Goal: Task Accomplishment & Management: Manage account settings

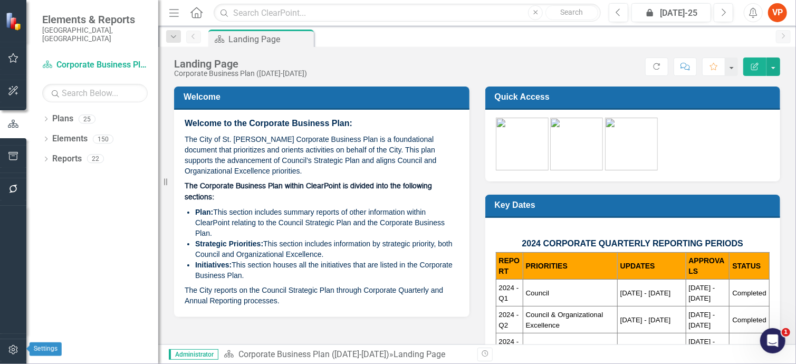
click at [13, 351] on icon "button" at bounding box center [12, 349] width 9 height 9
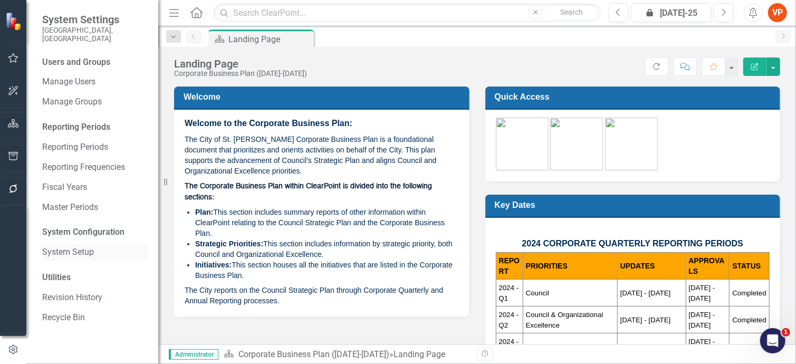
click at [72, 250] on link "System Setup" at bounding box center [95, 252] width 106 height 12
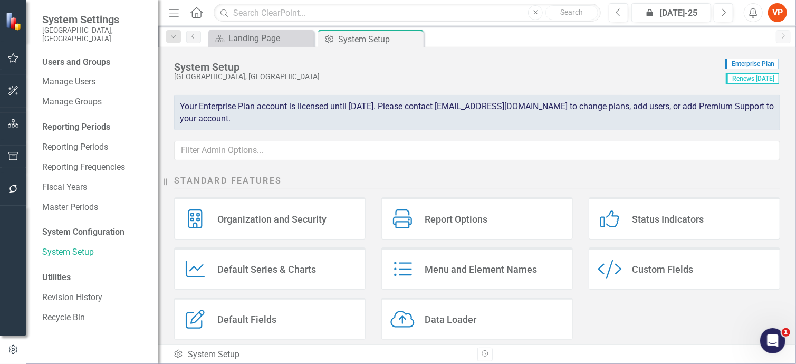
click at [671, 215] on div "Status Indicators" at bounding box center [668, 219] width 72 height 12
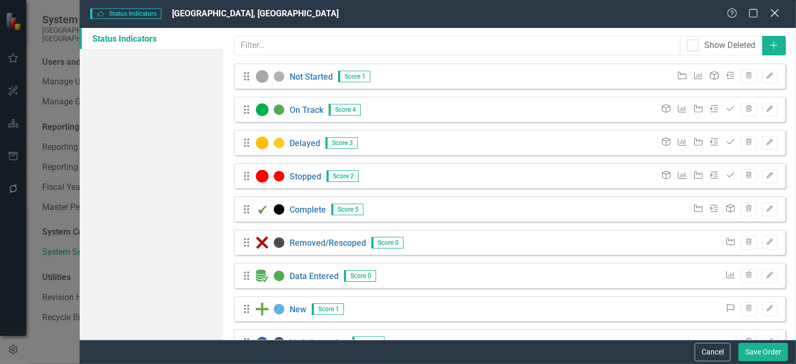
click at [776, 15] on icon "Close" at bounding box center [774, 13] width 13 height 10
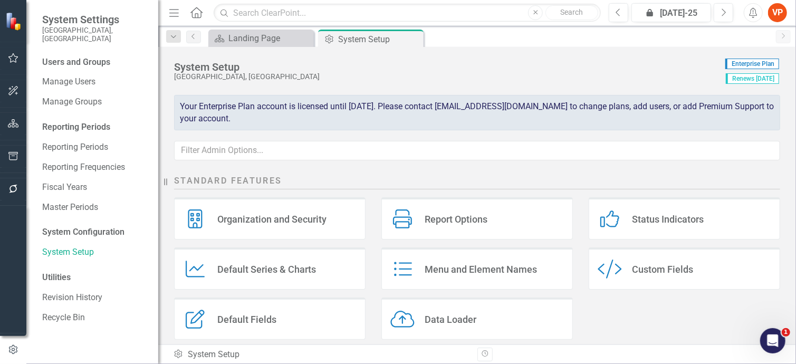
click at [432, 315] on div "Data Loader" at bounding box center [451, 319] width 52 height 12
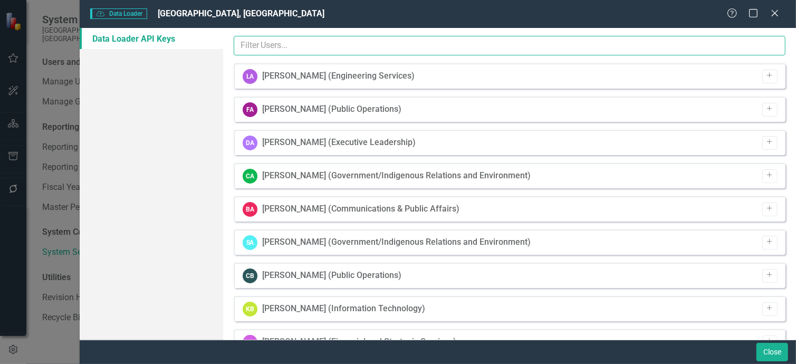
click at [283, 47] on input "text" at bounding box center [510, 46] width 552 height 20
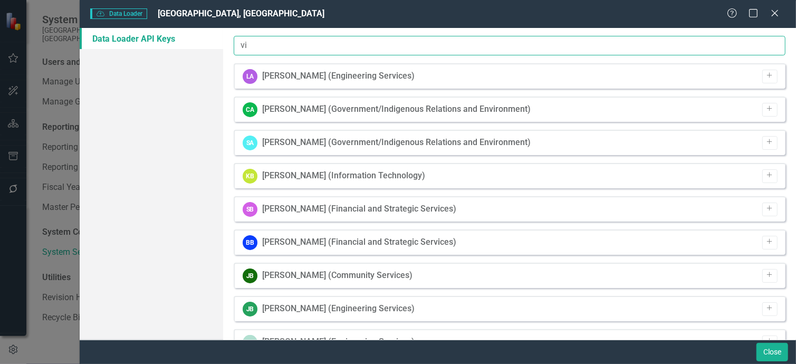
drag, startPoint x: 273, startPoint y: 44, endPoint x: 203, endPoint y: 38, distance: 71.0
click at [203, 38] on div "Data Loader API Keys Hey! It's time to upgrade to ClearPoint Data Loader 2.0. T…" at bounding box center [438, 184] width 717 height 312
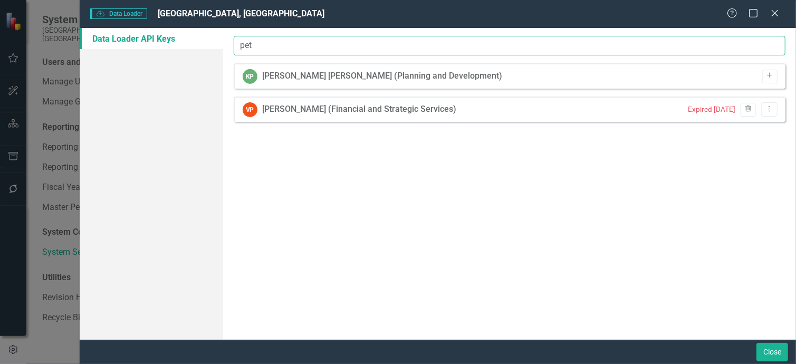
type input "pet"
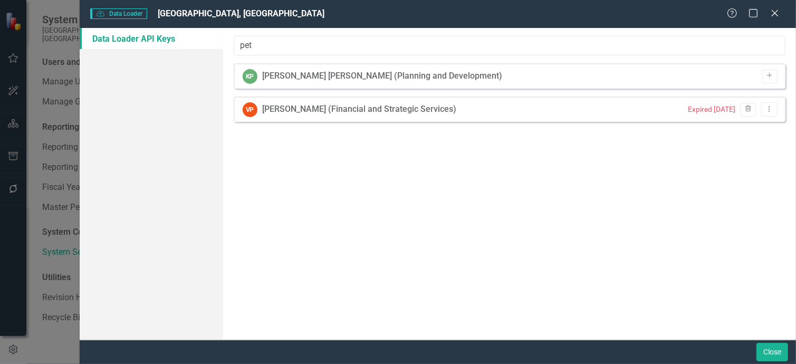
click at [593, 112] on div "VP Victoria Petrach (Financial and Strategic Services) Expired 7 months ago Tra…" at bounding box center [510, 109] width 552 height 25
click at [409, 110] on div "Victoria Petrach (Financial and Strategic Services)" at bounding box center [360, 109] width 194 height 12
click at [770, 110] on icon "Dropdown Menu" at bounding box center [769, 109] width 9 height 7
click at [760, 128] on link "API Key View API Key" at bounding box center [735, 127] width 83 height 20
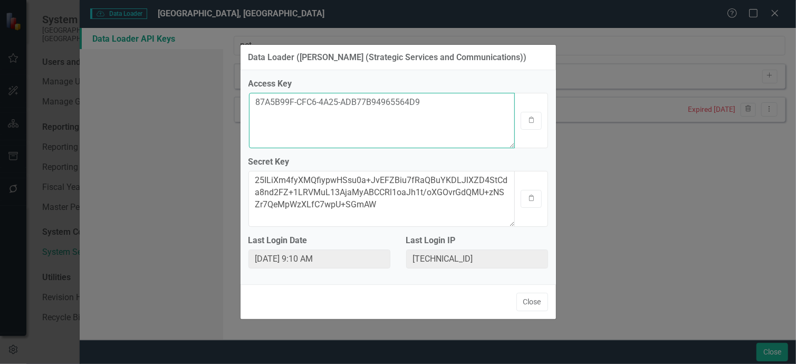
drag, startPoint x: 441, startPoint y: 103, endPoint x: 221, endPoint y: 92, distance: 219.8
click at [221, 92] on div "Data Loader (Victoria Petrach (Strategic Services and Communications)) Access K…" at bounding box center [398, 182] width 796 height 364
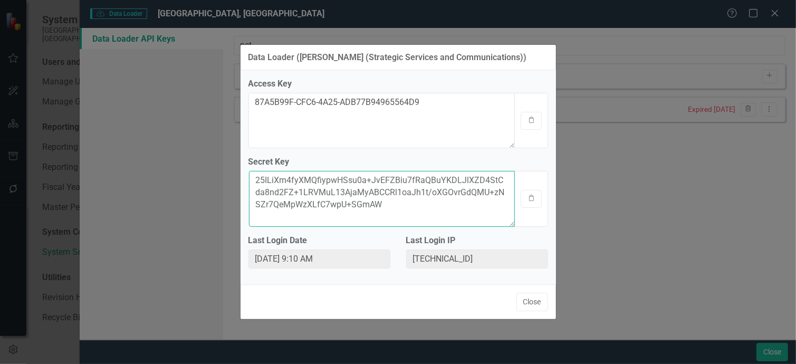
drag, startPoint x: 369, startPoint y: 199, endPoint x: 220, endPoint y: 175, distance: 151.8
click at [220, 175] on div "Data Loader (Victoria Petrach (Strategic Services and Communications)) Access K…" at bounding box center [398, 182] width 796 height 364
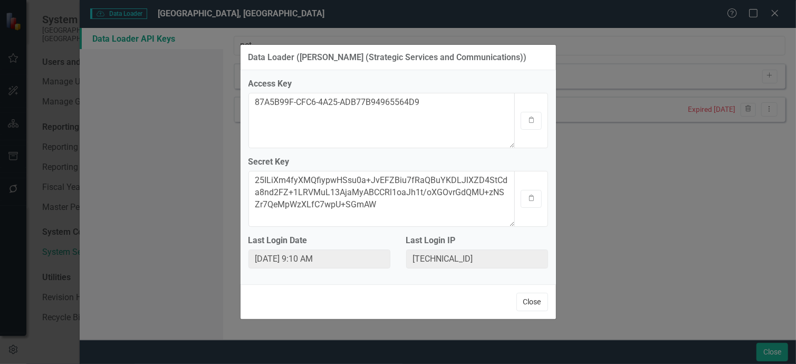
click at [530, 306] on button "Close" at bounding box center [533, 302] width 32 height 18
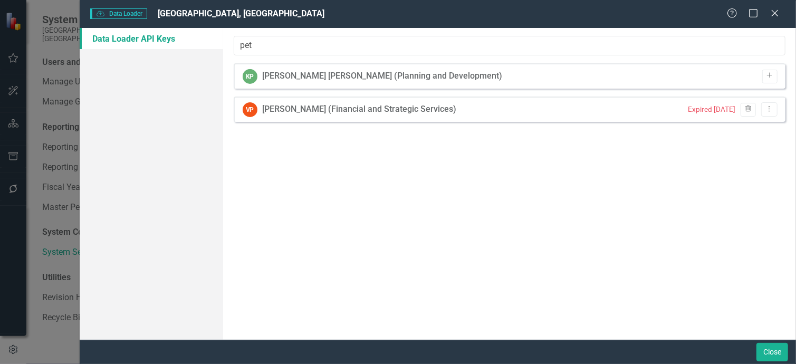
click at [578, 201] on div "Hey! It's time to upgrade to ClearPoint Data Loader 2.0. The all new Data Loade…" at bounding box center [509, 184] width 573 height 312
click at [167, 40] on link "Data Loader API Keys" at bounding box center [152, 38] width 144 height 21
click at [773, 108] on icon "Dropdown Menu" at bounding box center [769, 109] width 9 height 7
click at [746, 144] on link "Edit Edit API Key" at bounding box center [735, 146] width 83 height 20
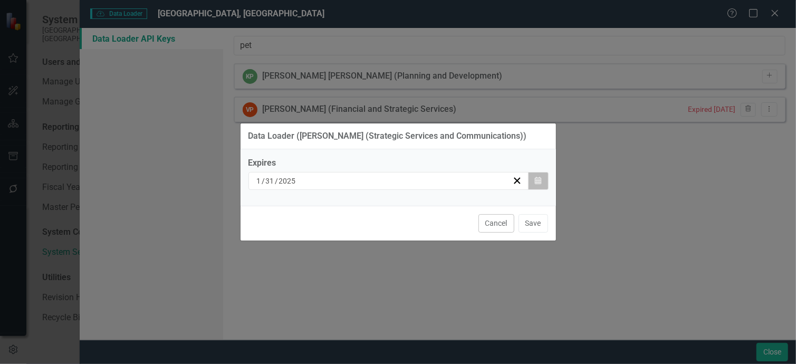
click at [538, 182] on icon "Calendar" at bounding box center [538, 180] width 6 height 7
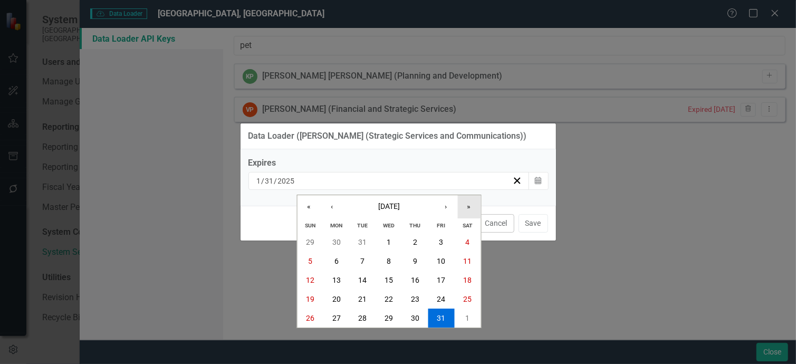
click at [465, 206] on button "»" at bounding box center [468, 206] width 23 height 23
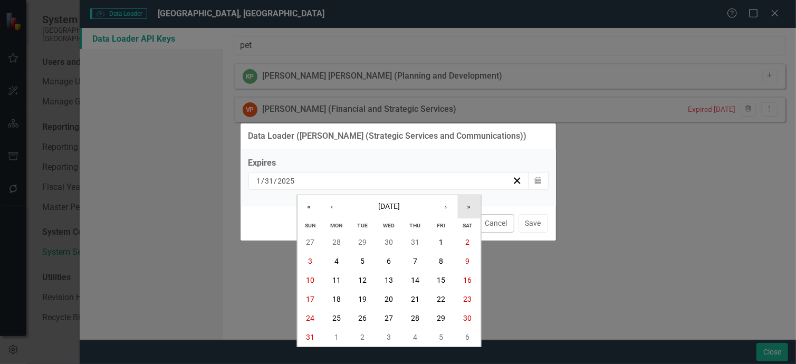
click at [465, 206] on button "»" at bounding box center [468, 206] width 23 height 23
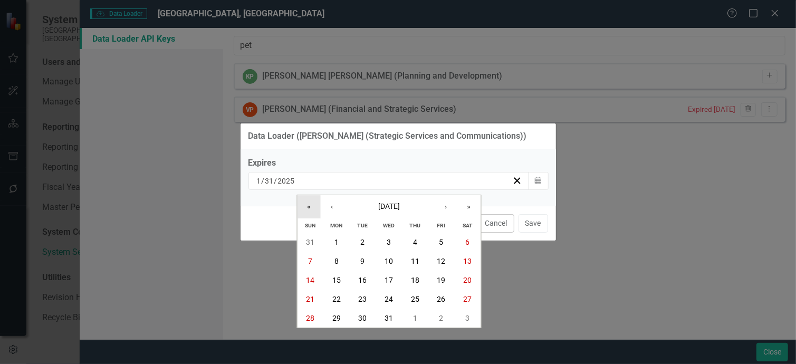
click at [309, 205] on button "«" at bounding box center [308, 206] width 23 height 23
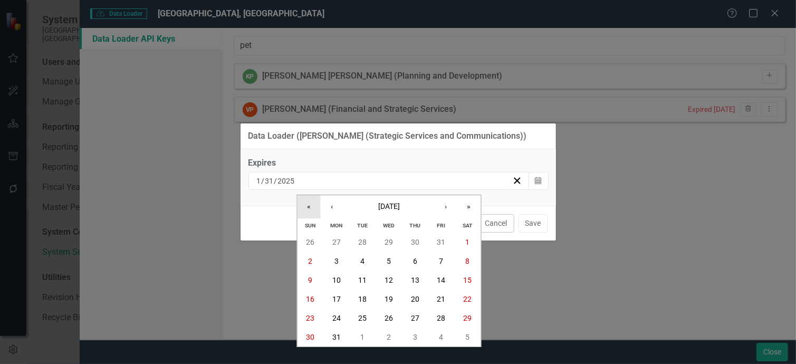
click at [309, 205] on button "«" at bounding box center [308, 206] width 23 height 23
click at [466, 317] on abbr "30" at bounding box center [467, 318] width 8 height 8
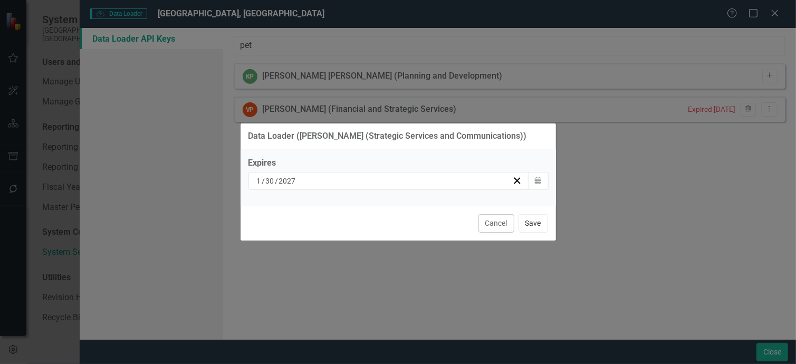
click at [537, 224] on button "Save" at bounding box center [534, 223] width 30 height 18
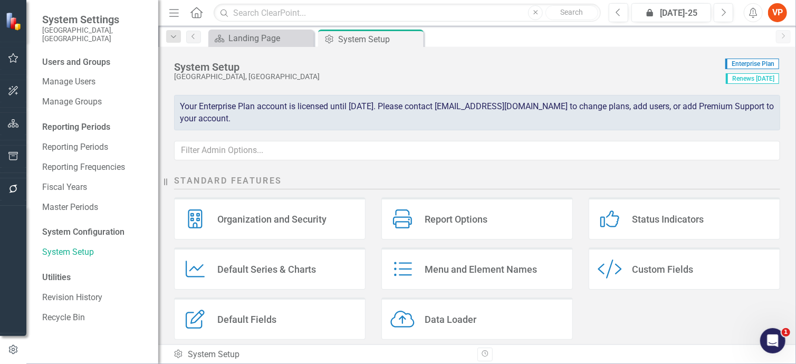
click at [476, 327] on div "Data Loader Data Loader" at bounding box center [477, 319] width 192 height 42
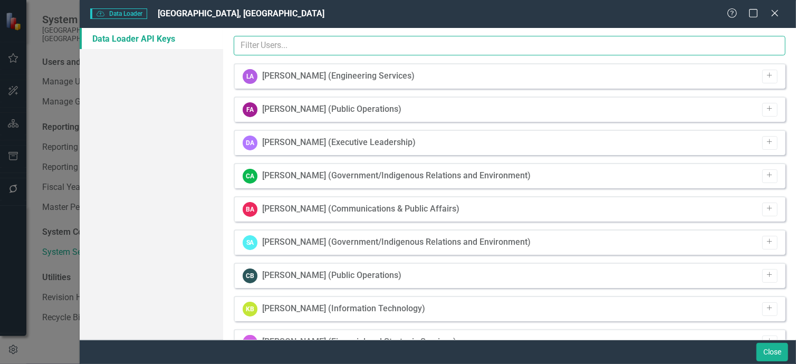
click at [288, 41] on input "text" at bounding box center [510, 46] width 552 height 20
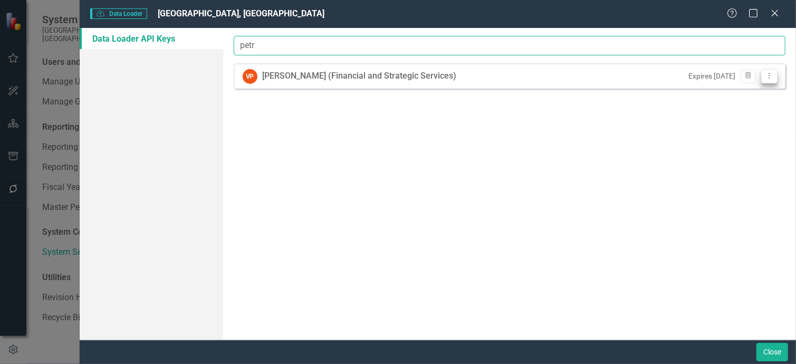
type input "petr"
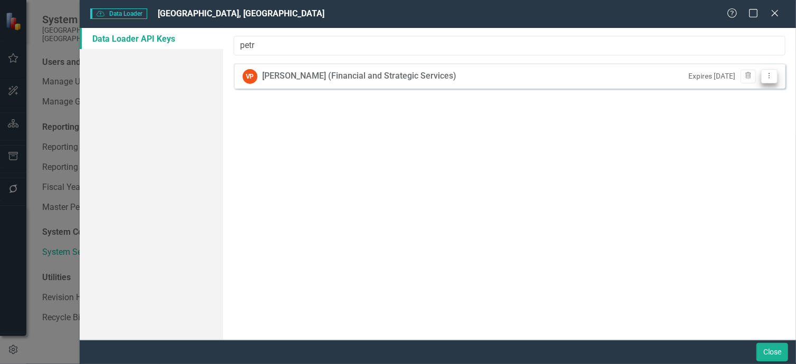
click at [772, 81] on button "Dropdown Menu" at bounding box center [769, 76] width 16 height 14
click at [644, 118] on div "Hey! It's time to upgrade to ClearPoint Data Loader 2.0. The all new Data Loade…" at bounding box center [509, 184] width 573 height 312
click at [777, 15] on icon at bounding box center [775, 13] width 8 height 8
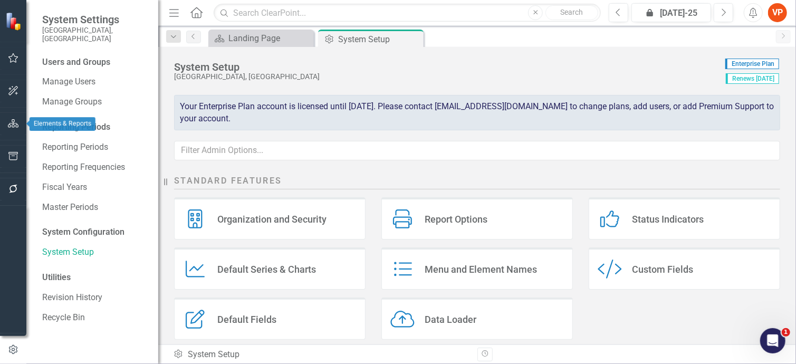
click at [14, 127] on icon "button" at bounding box center [13, 123] width 11 height 8
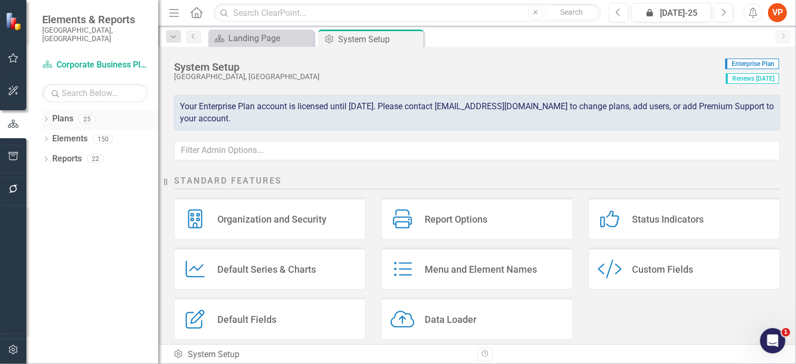
click at [58, 113] on link "Plans" at bounding box center [62, 119] width 21 height 12
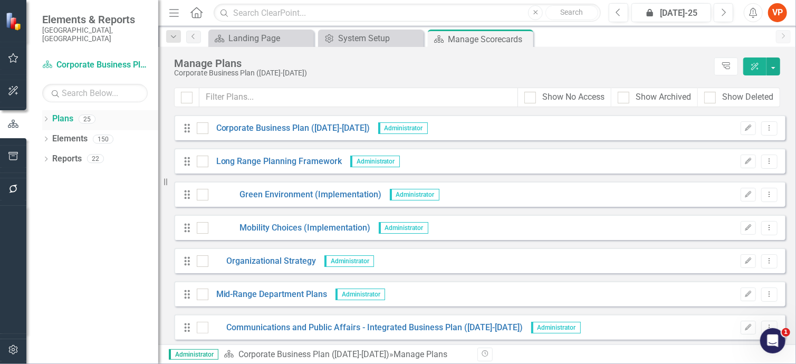
click at [49, 117] on icon "Dropdown" at bounding box center [45, 120] width 7 height 6
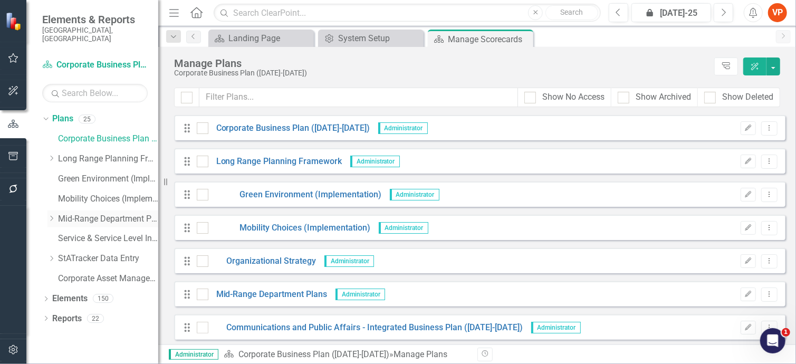
click at [54, 215] on icon "Dropdown" at bounding box center [51, 218] width 8 height 6
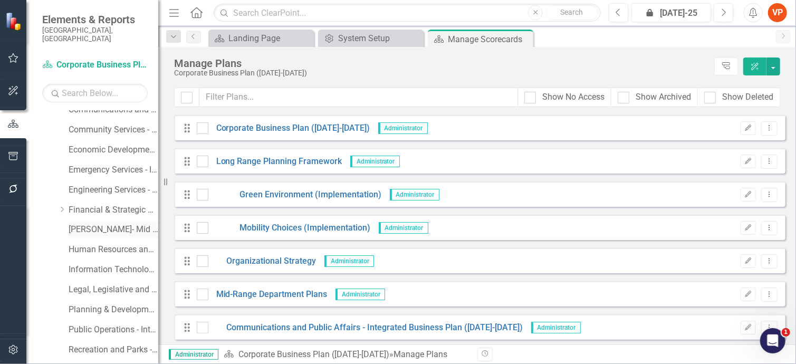
scroll to position [140, 0]
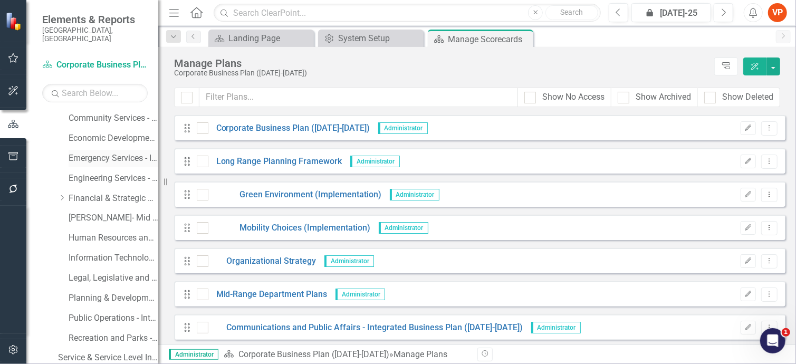
click at [83, 152] on link "Emergency Services - Integrated Business Plan" at bounding box center [114, 158] width 90 height 12
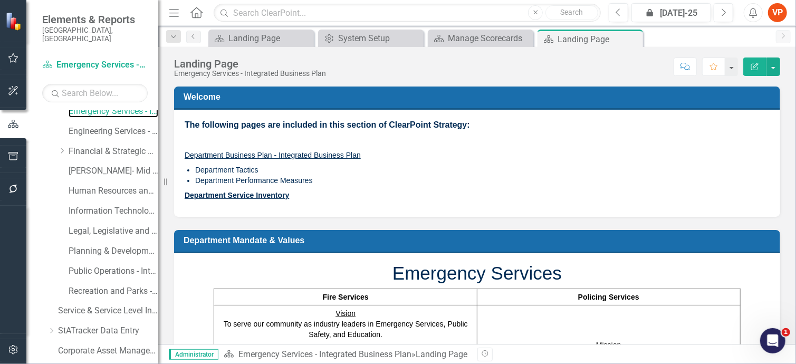
scroll to position [217, 0]
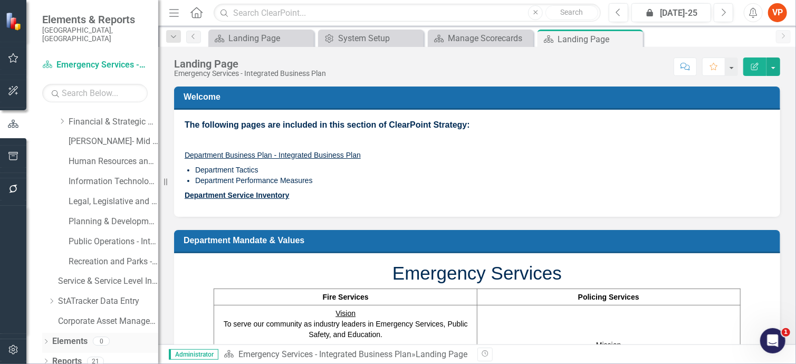
click at [61, 336] on link "Elements" at bounding box center [69, 342] width 35 height 12
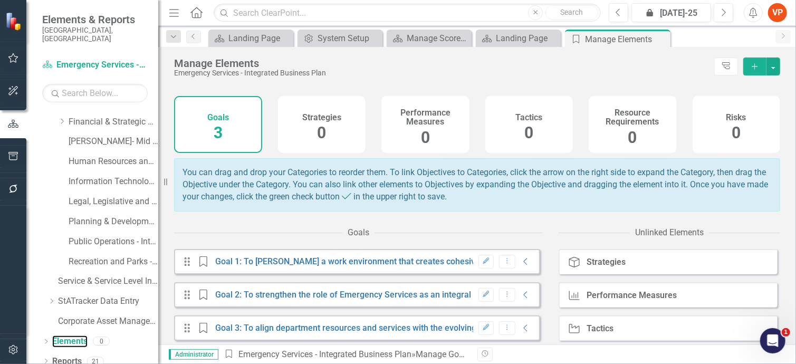
scroll to position [35, 0]
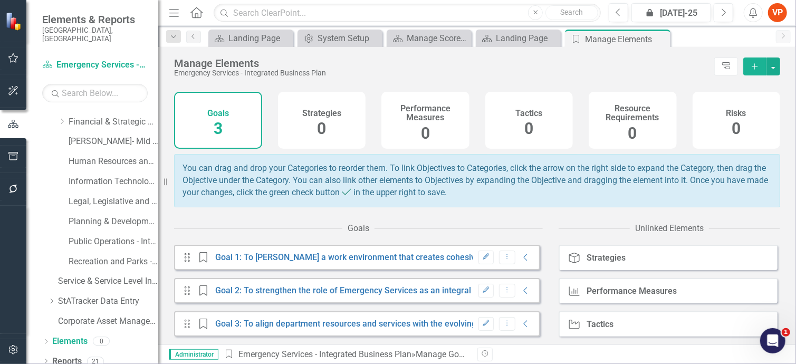
click at [228, 108] on div "Goals 3" at bounding box center [218, 120] width 88 height 57
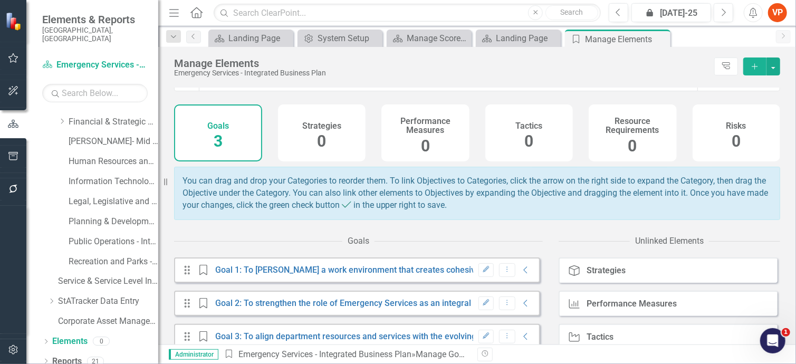
scroll to position [0, 0]
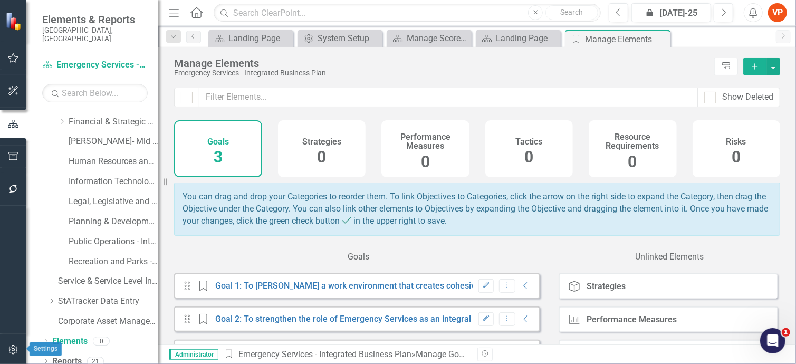
click at [12, 352] on icon "button" at bounding box center [13, 350] width 11 height 8
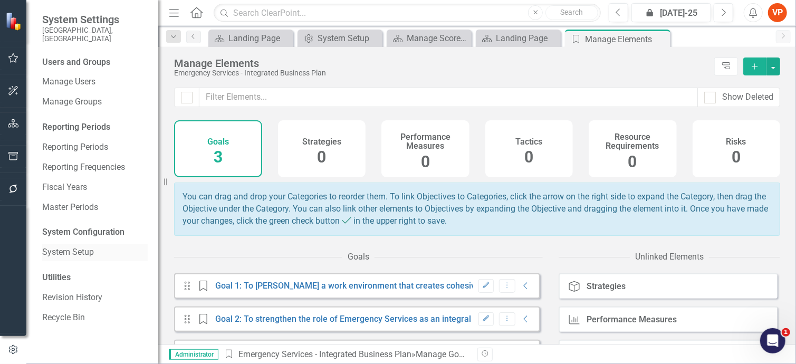
click at [63, 246] on link "System Setup" at bounding box center [95, 252] width 106 height 12
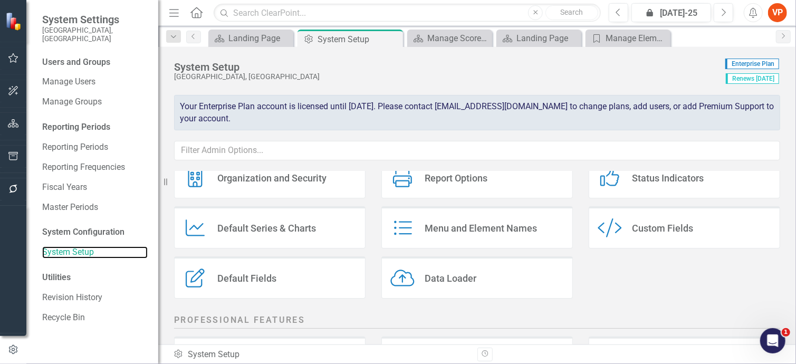
scroll to position [70, 0]
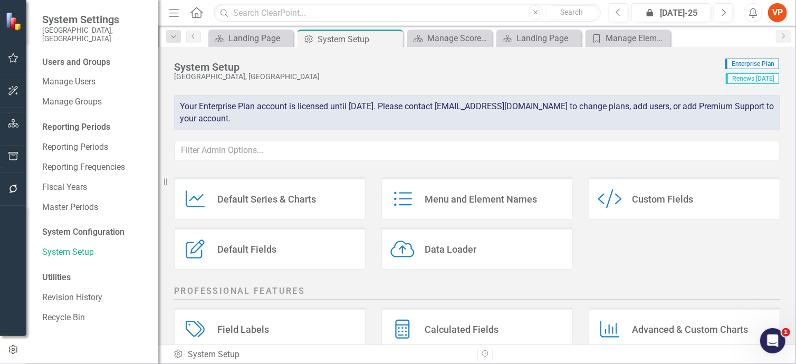
click at [257, 253] on div "Default Fields" at bounding box center [246, 249] width 59 height 12
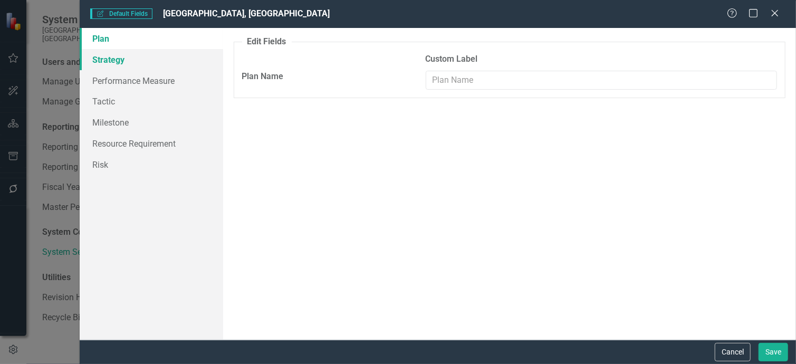
click at [98, 61] on link "Strategy" at bounding box center [152, 59] width 144 height 21
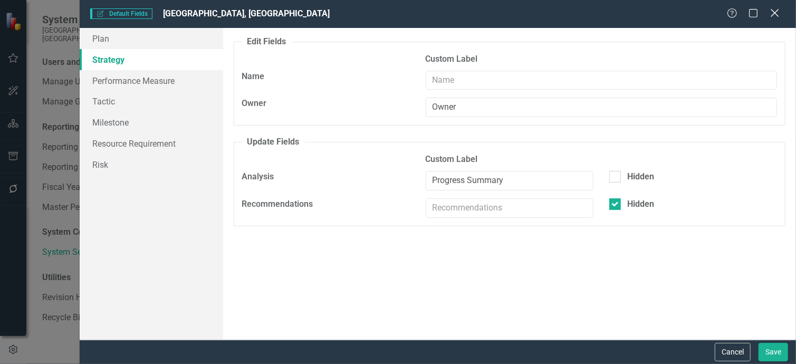
click at [777, 14] on icon "Close" at bounding box center [774, 13] width 13 height 10
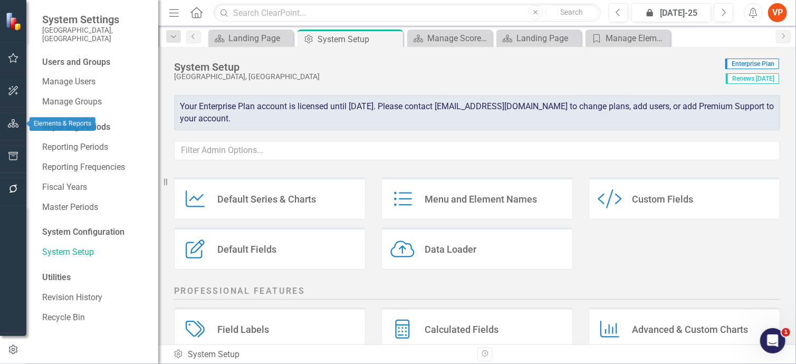
click at [8, 125] on icon "button" at bounding box center [13, 123] width 11 height 8
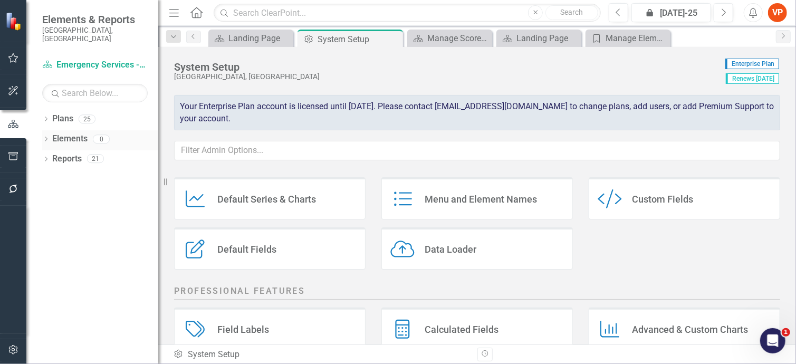
click at [55, 133] on link "Elements" at bounding box center [69, 139] width 35 height 12
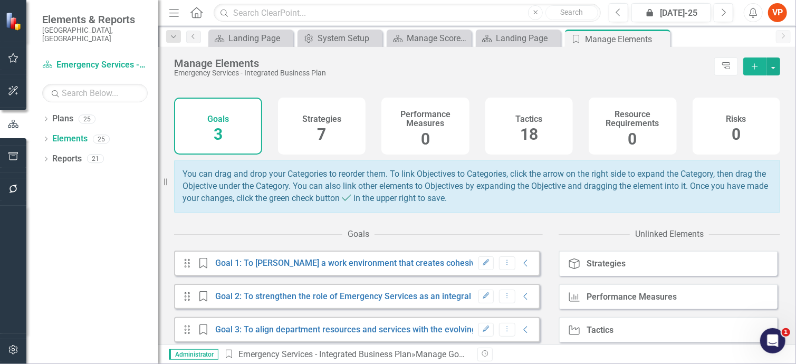
scroll to position [35, 0]
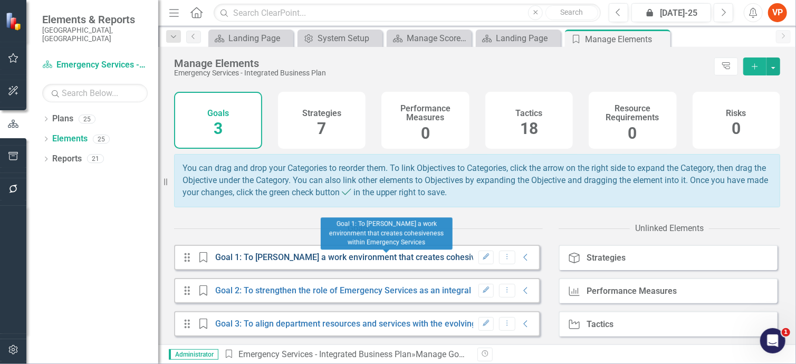
click at [318, 258] on link "Goal 1: To [PERSON_NAME] a work environment that creates cohesiveness within Em…" at bounding box center [408, 257] width 387 height 10
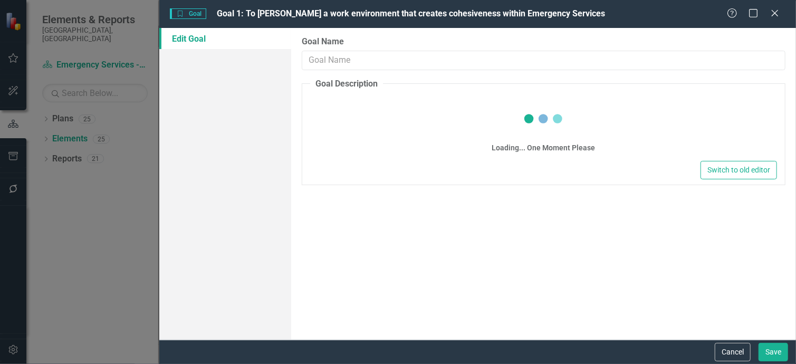
type input "Goal 1: To [PERSON_NAME] a work environment that creates cohesiveness within Em…"
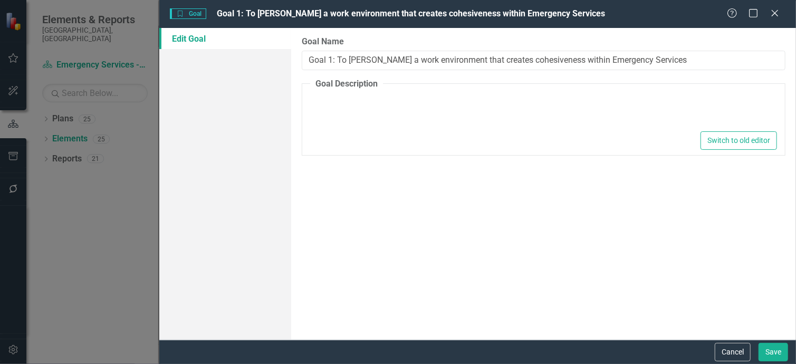
type textarea "<p>Results:</p>"
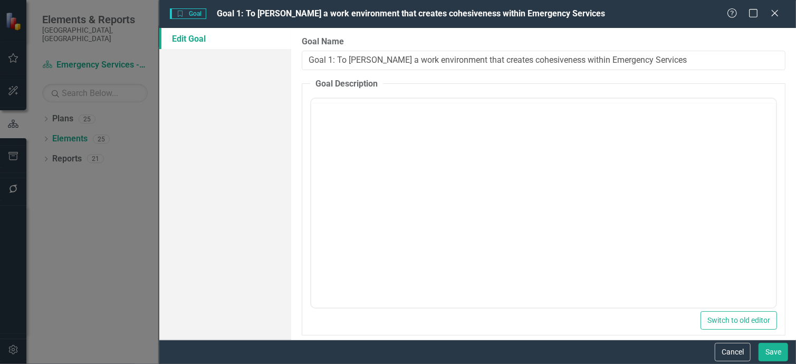
scroll to position [0, 0]
click at [768, 9] on div "Help Maximize Close" at bounding box center [756, 14] width 59 height 12
click at [775, 15] on icon "Close" at bounding box center [774, 13] width 13 height 10
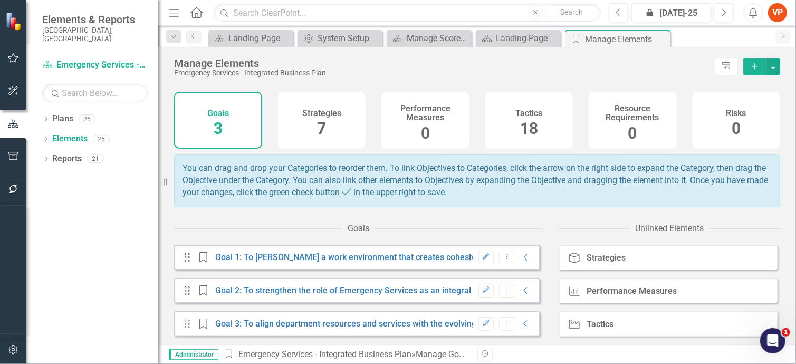
click at [523, 119] on span "18" at bounding box center [529, 128] width 18 height 18
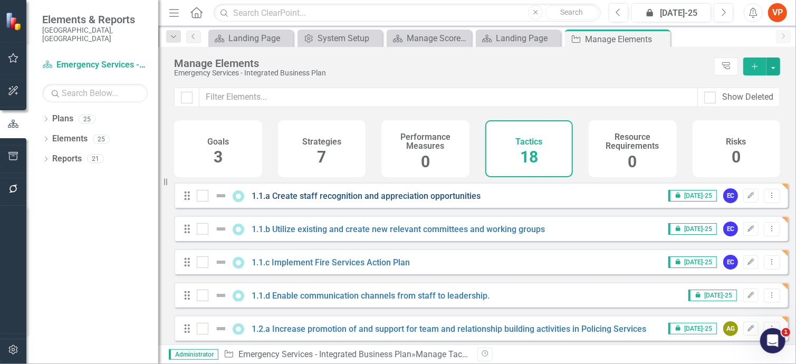
click at [313, 201] on link "1.1.a Create staff recognition and appreciation opportunities" at bounding box center [366, 196] width 229 height 10
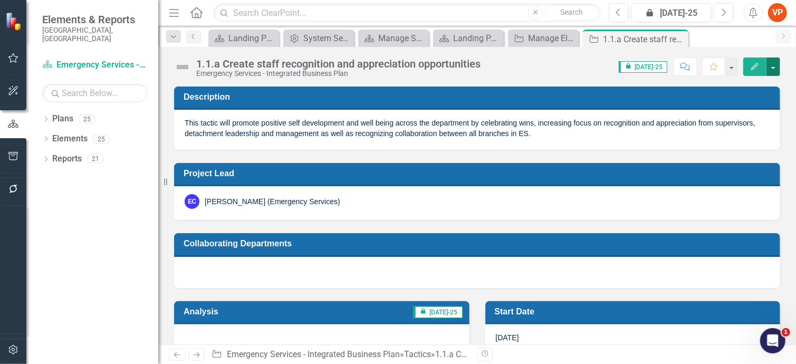
click at [774, 70] on button "button" at bounding box center [774, 67] width 14 height 18
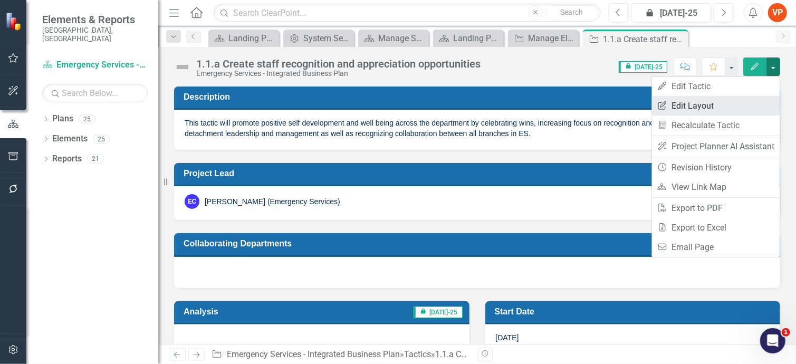
click at [711, 107] on link "Edit Report Edit Layout" at bounding box center [716, 106] width 128 height 20
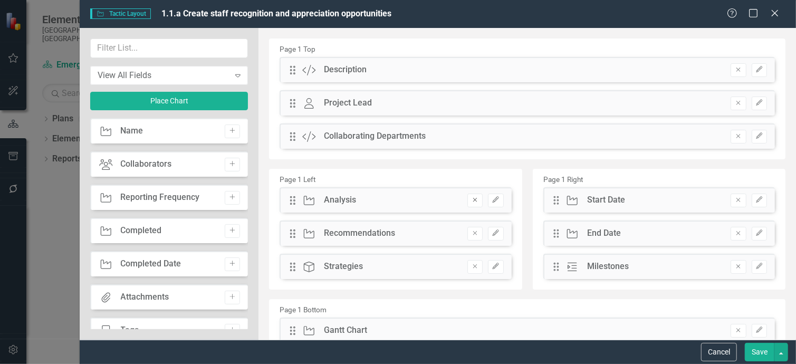
click at [473, 201] on icon "Remove" at bounding box center [475, 200] width 8 height 6
click at [472, 199] on icon "Remove" at bounding box center [475, 200] width 8 height 6
drag, startPoint x: 367, startPoint y: 102, endPoint x: 364, endPoint y: 182, distance: 79.7
click at [364, 182] on div "Page 1 Top Drag Custom Description Remove Edit Drag Owner Project Lead Remove E…" at bounding box center [527, 196] width 517 height 315
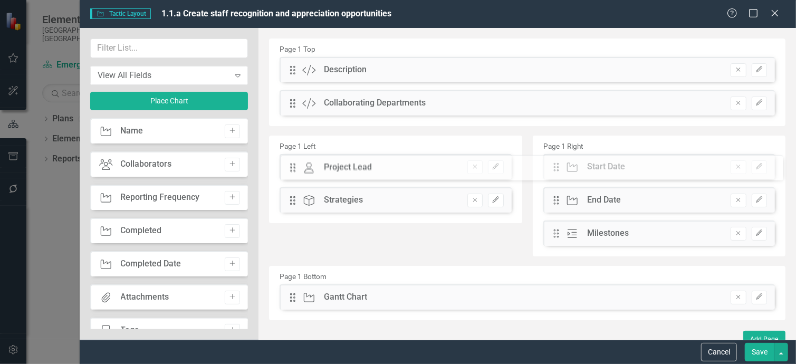
drag, startPoint x: 290, startPoint y: 106, endPoint x: 298, endPoint y: 171, distance: 65.4
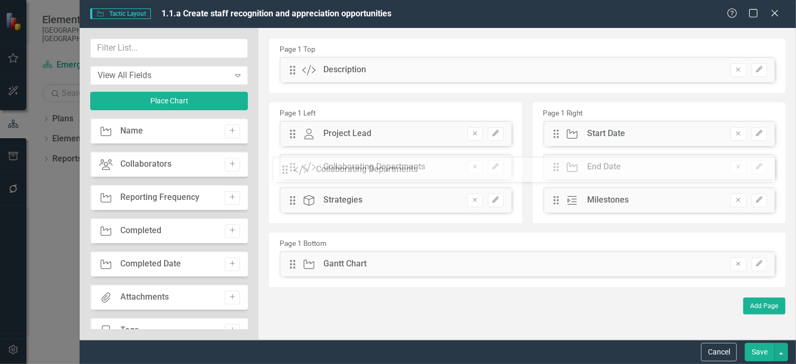
drag, startPoint x: 294, startPoint y: 104, endPoint x: 294, endPoint y: 171, distance: 66.5
click at [784, 354] on button "button" at bounding box center [782, 352] width 14 height 18
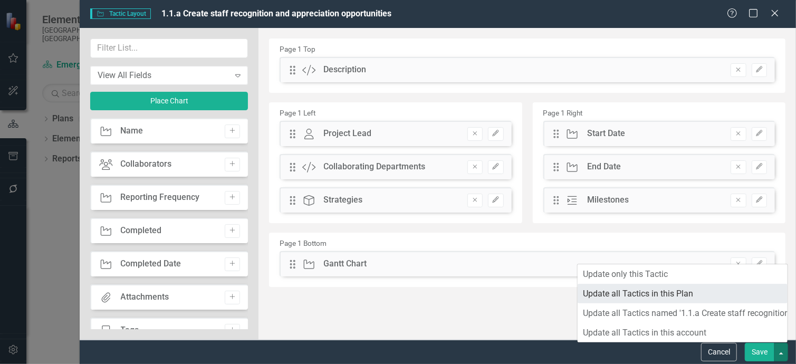
click at [633, 295] on link "Update all Tactics in this Plan" at bounding box center [683, 294] width 210 height 20
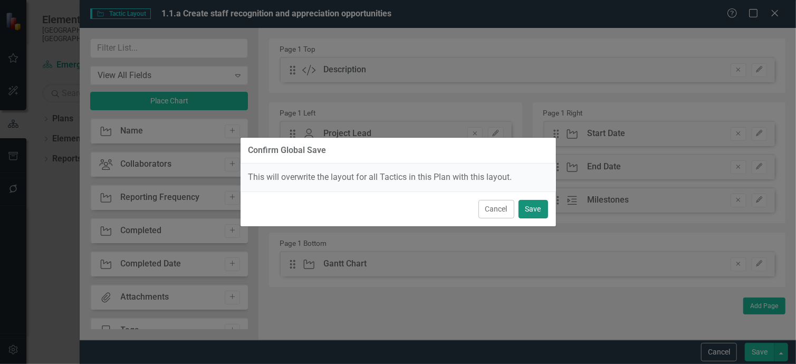
click at [536, 209] on button "Save" at bounding box center [534, 209] width 30 height 18
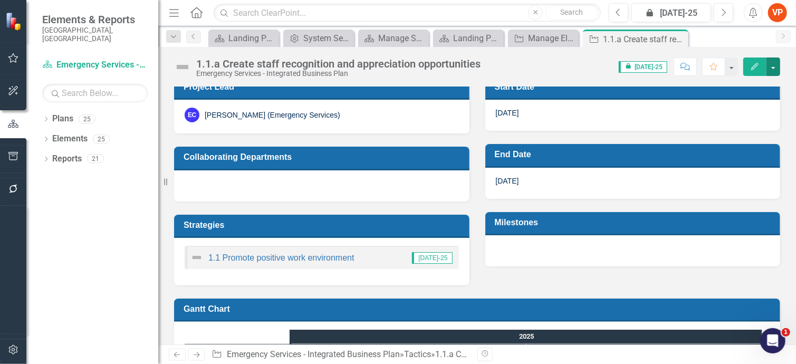
scroll to position [70, 0]
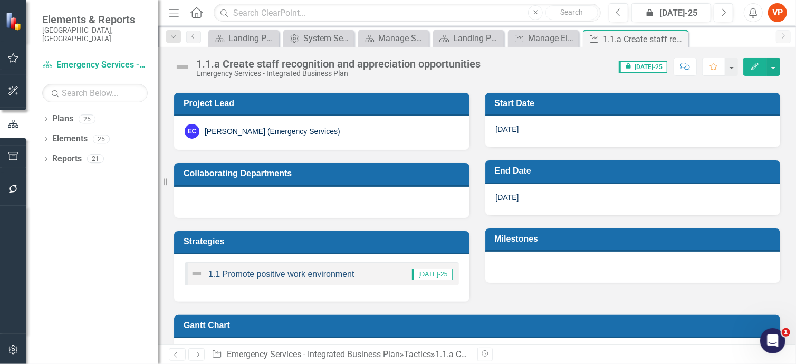
click at [247, 276] on link "1.1 Promote positive work environment" at bounding box center [281, 274] width 146 height 9
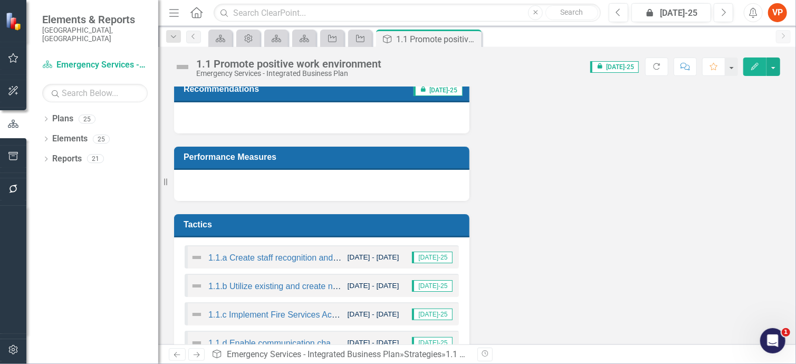
scroll to position [178, 0]
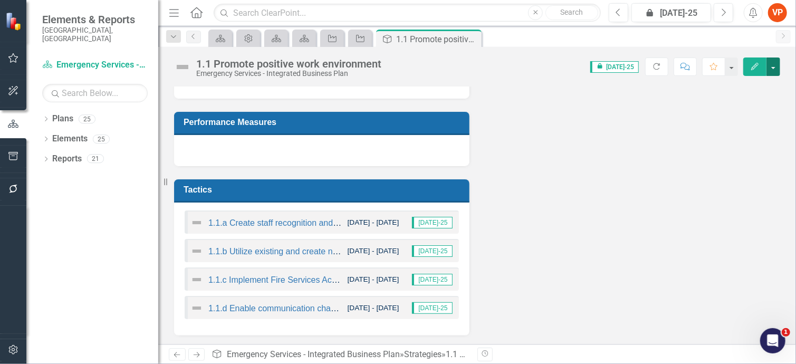
click at [772, 68] on button "button" at bounding box center [774, 67] width 14 height 18
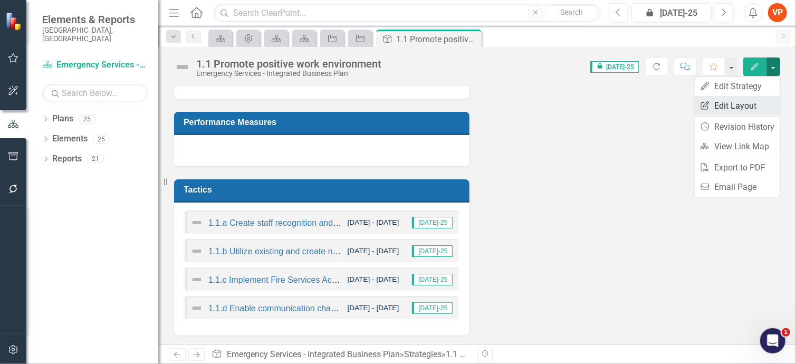
click at [739, 100] on link "Edit Report Edit Layout" at bounding box center [737, 106] width 85 height 20
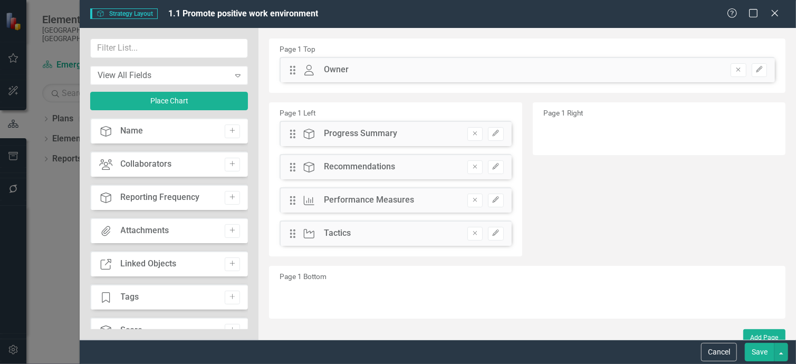
drag, startPoint x: 348, startPoint y: 234, endPoint x: 599, endPoint y: 123, distance: 275.0
click at [599, 123] on div "Page 1 Left Drag Strategy Progress Summary Remove Edit Drag Strategy Recommenda…" at bounding box center [527, 182] width 532 height 164
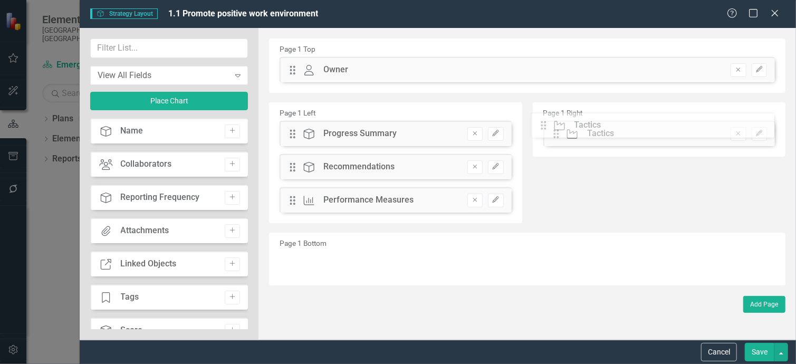
drag, startPoint x: 291, startPoint y: 234, endPoint x: 550, endPoint y: 126, distance: 280.3
click at [784, 356] on button "button" at bounding box center [782, 352] width 14 height 18
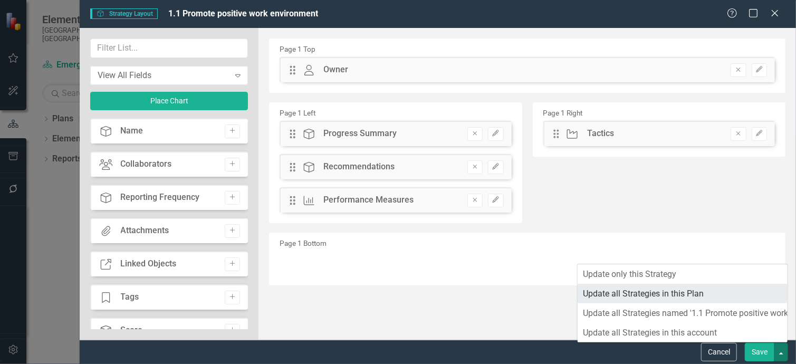
click at [691, 295] on link "Update all Strategies in this Plan" at bounding box center [683, 294] width 210 height 20
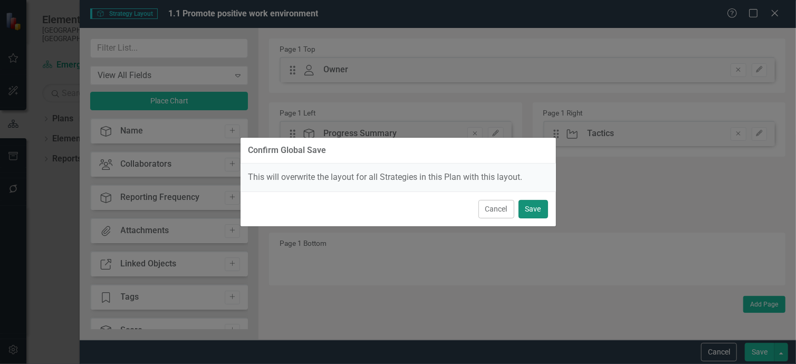
click at [537, 207] on button "Save" at bounding box center [534, 209] width 30 height 18
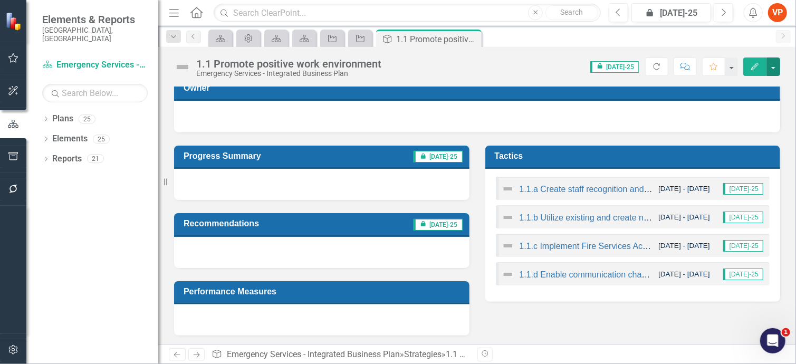
scroll to position [0, 0]
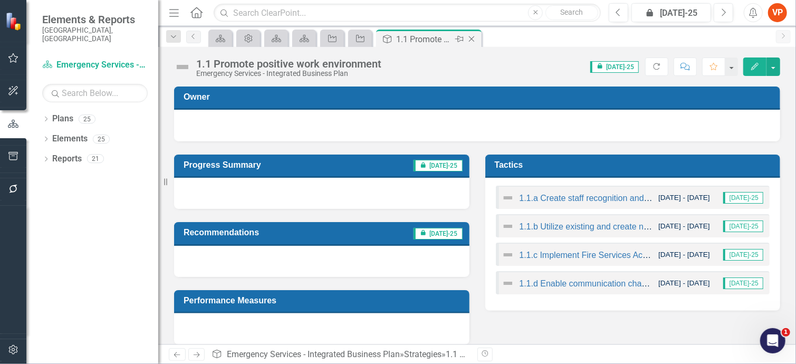
click at [470, 36] on icon "Close" at bounding box center [471, 39] width 11 height 8
